Goal: Information Seeking & Learning: Learn about a topic

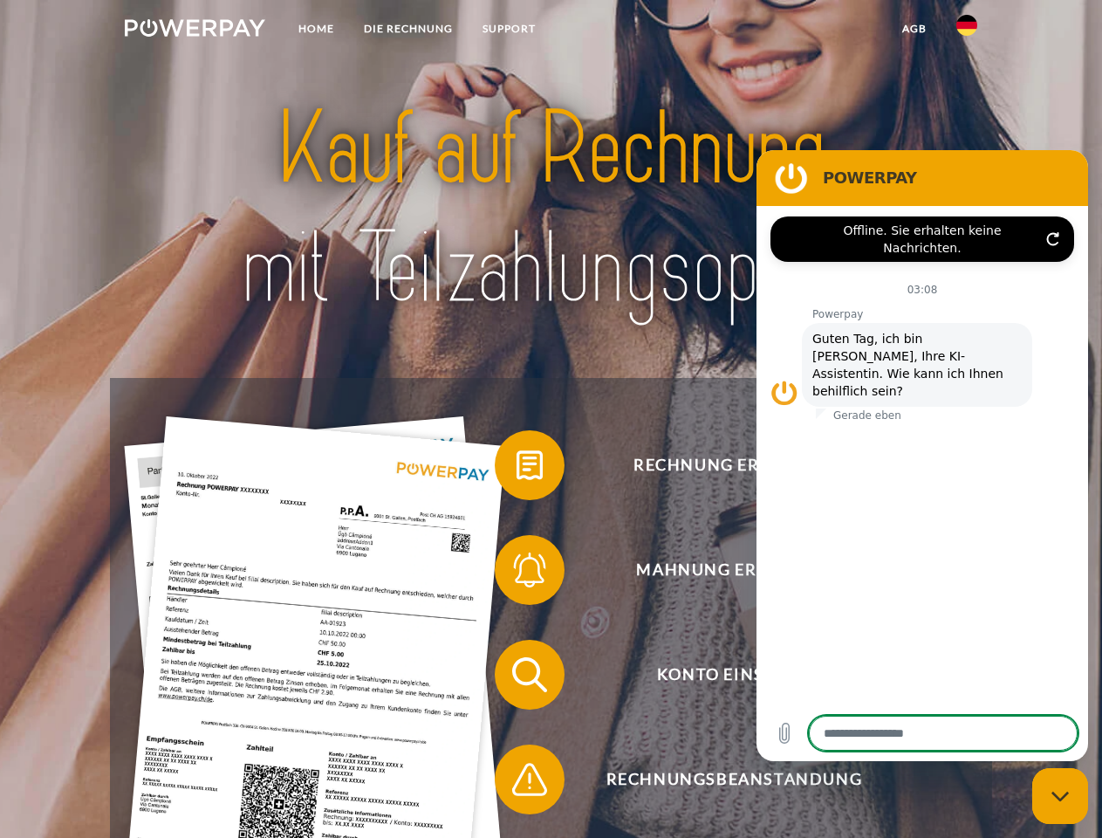
click at [195, 31] on img at bounding box center [195, 27] width 141 height 17
click at [967, 31] on img at bounding box center [966, 25] width 21 height 21
click at [914, 29] on link "agb" at bounding box center [915, 28] width 54 height 31
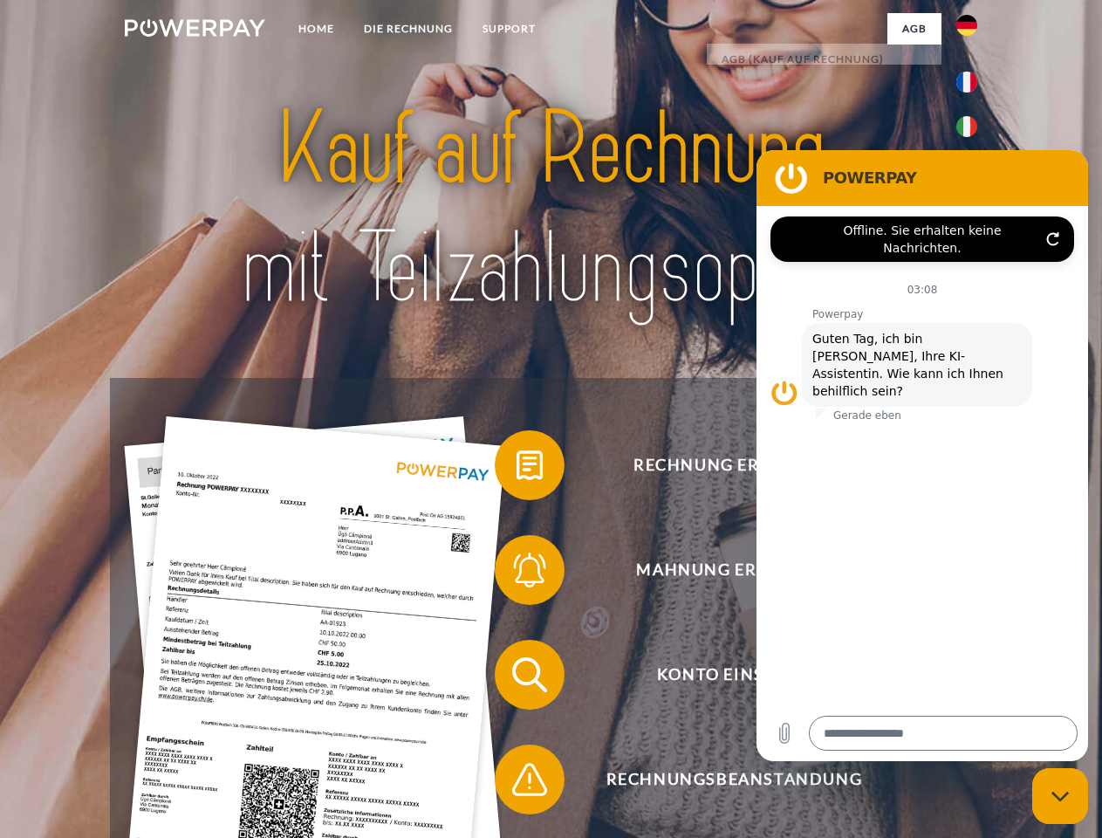
click at [517, 469] on span at bounding box center [503, 465] width 87 height 87
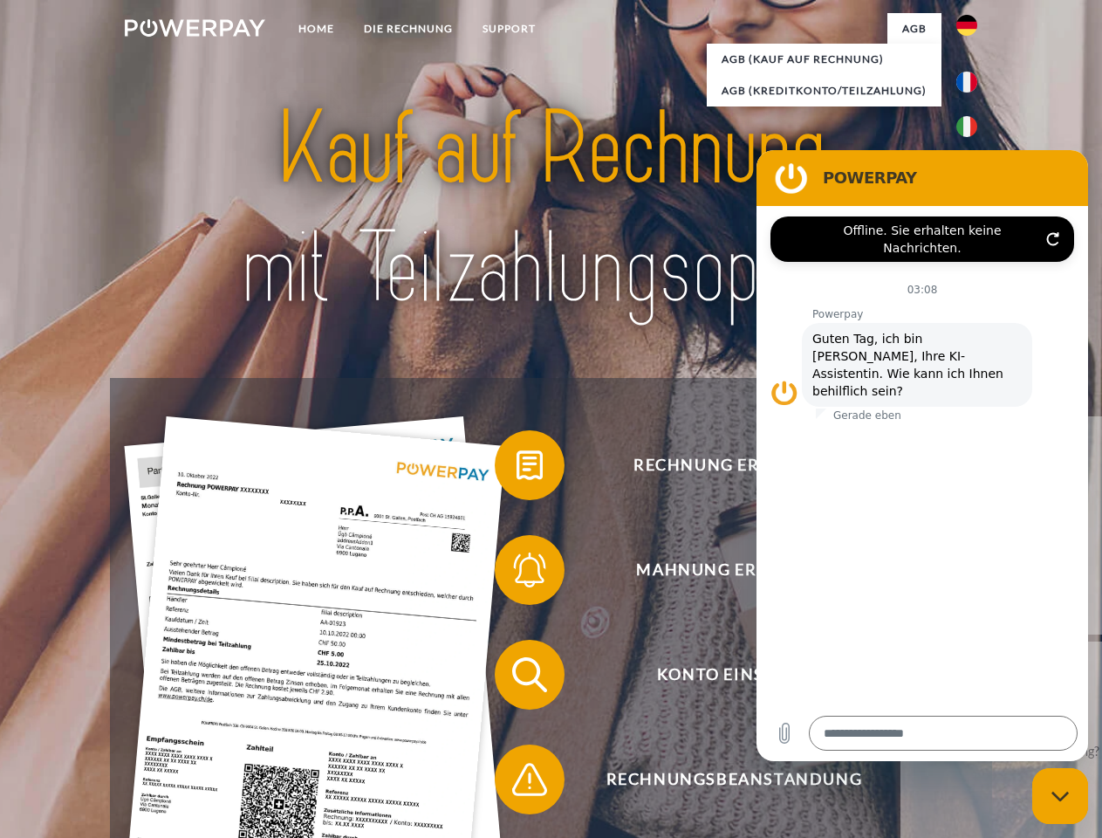
click at [517, 573] on div "Rechnung erhalten? Mahnung erhalten? Konto einsehen" at bounding box center [550, 727] width 881 height 698
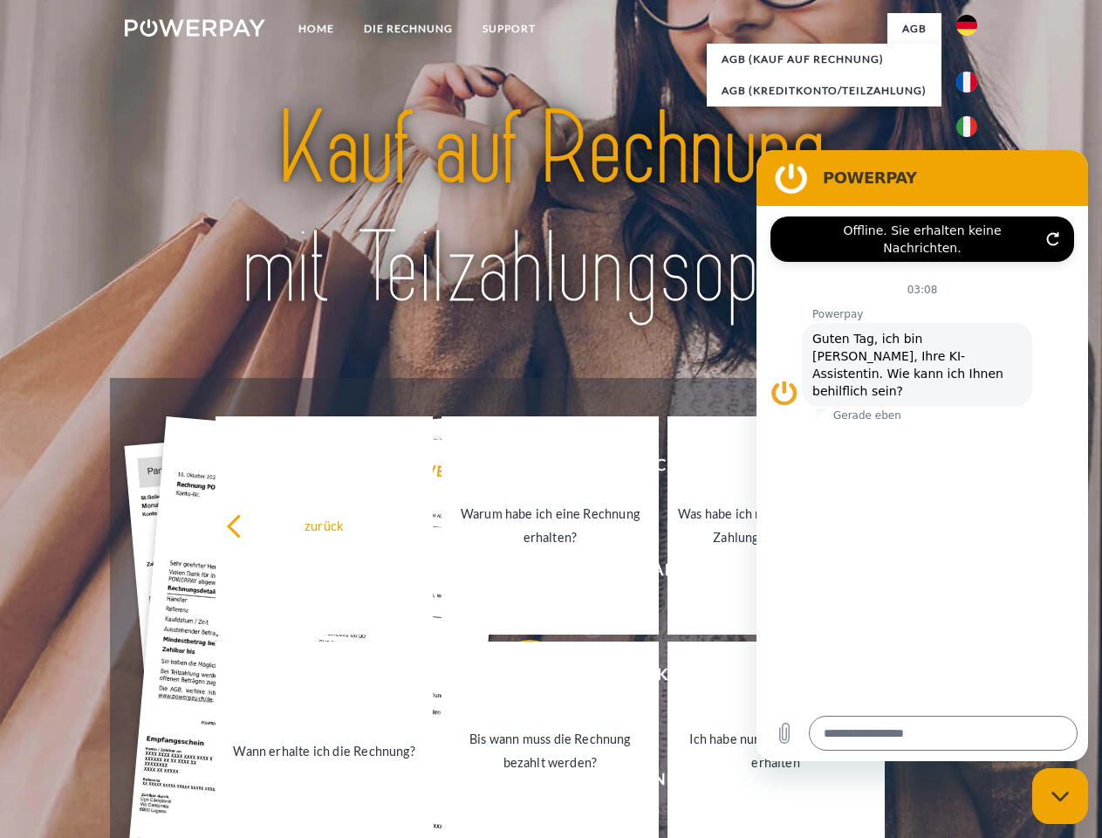
click at [517, 678] on link "Bis wann muss die Rechnung bezahlt werden?" at bounding box center [550, 750] width 217 height 218
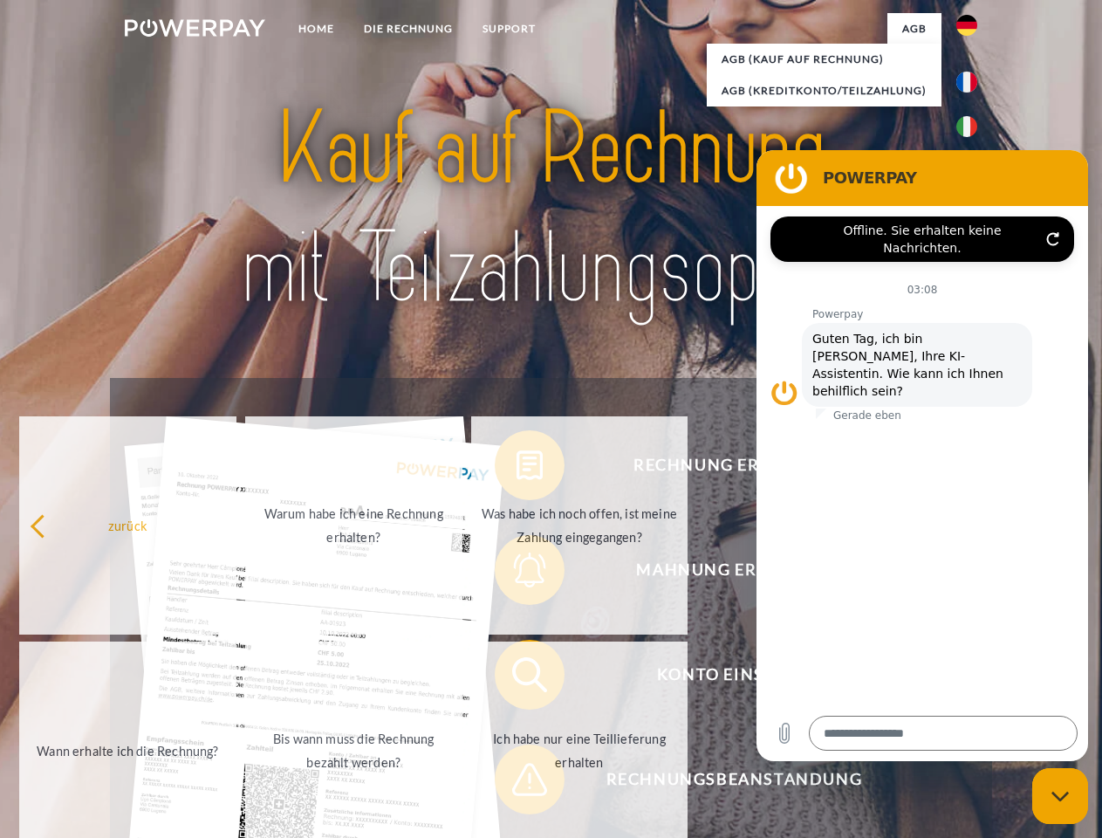
click at [517, 783] on span at bounding box center [503, 779] width 87 height 87
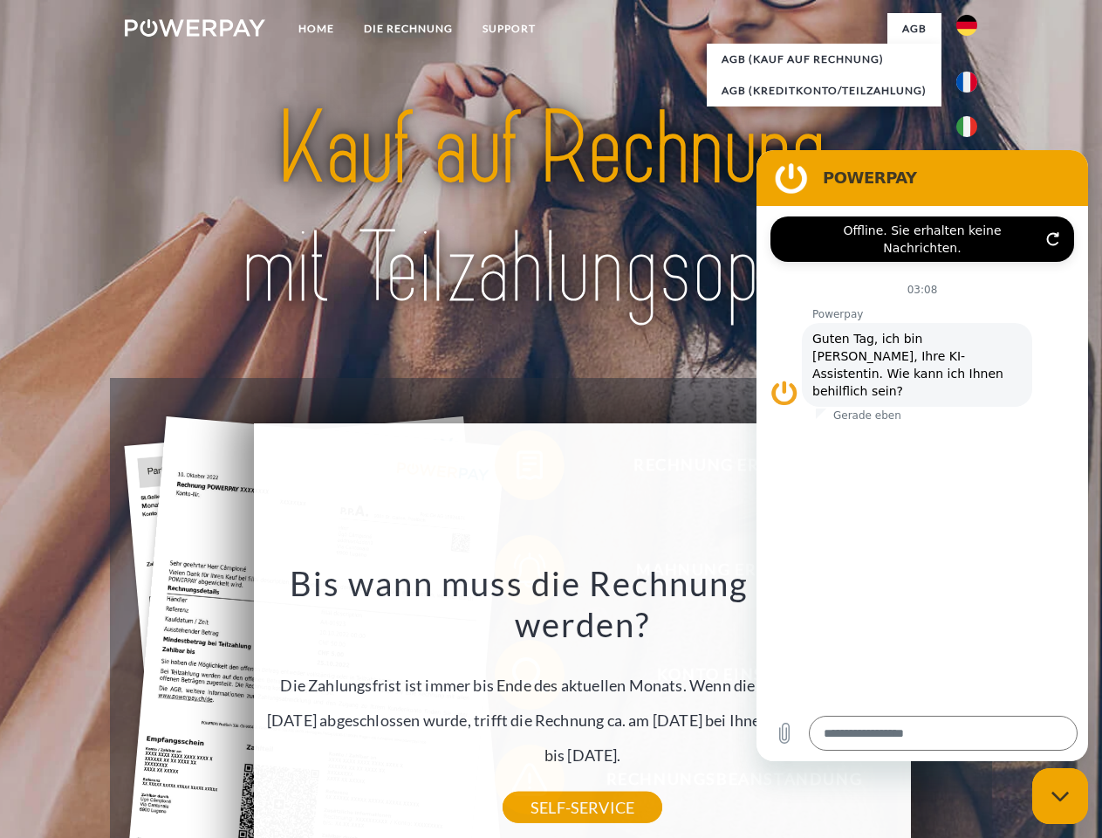
click at [1060, 796] on icon "Messaging-Fenster schließen" at bounding box center [1061, 796] width 18 height 11
type textarea "*"
